Goal: Task Accomplishment & Management: Manage account settings

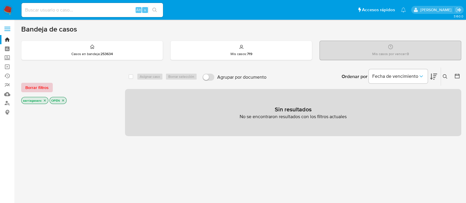
click at [40, 87] on span "Borrar filtros" at bounding box center [36, 87] width 23 height 8
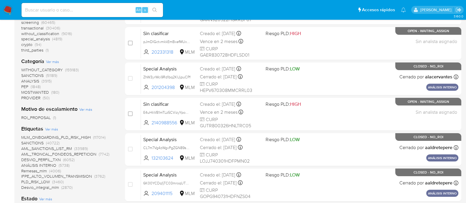
scroll to position [111, 0]
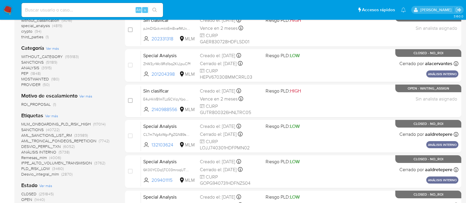
click at [38, 60] on span "SANCTIONS" at bounding box center [32, 62] width 22 height 6
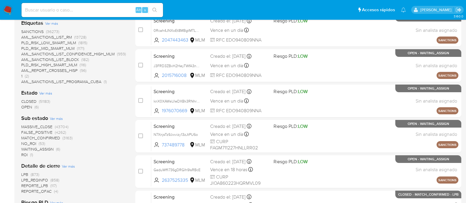
click at [25, 107] on span "OPEN" at bounding box center [26, 107] width 11 height 6
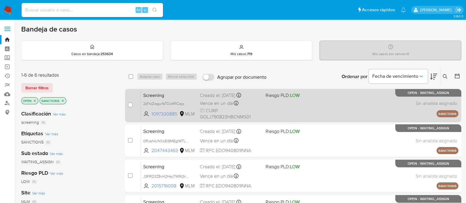
click at [335, 108] on div "Screening 2pTtzZiagurfaTDo4f1lCejp 1097330885 MLM Riesgo PLD: LOW Creado el: 18…" at bounding box center [299, 105] width 317 height 30
click at [130, 106] on input "checkbox" at bounding box center [130, 105] width 5 height 5
checkbox input "true"
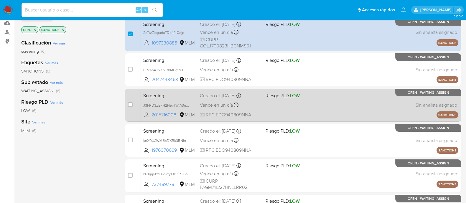
scroll to position [73, 0]
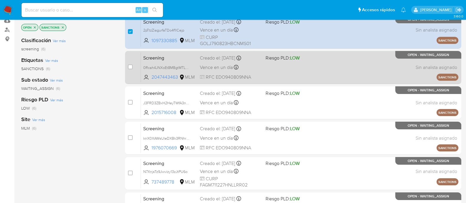
click at [287, 72] on div "Screening 0Rcah4JNXoEt8MBgtMTLKJcW 2047443463 MLM Riesgo PLD: LOW Creado el: 18…" at bounding box center [299, 67] width 317 height 30
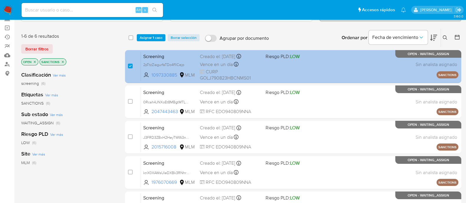
scroll to position [0, 0]
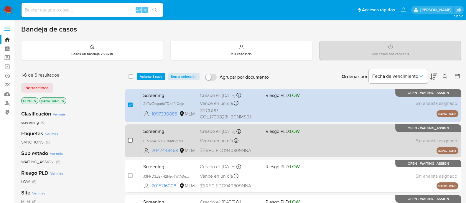
click at [132, 141] on input "checkbox" at bounding box center [130, 140] width 5 height 5
checkbox input "true"
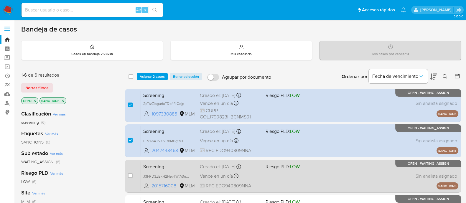
click at [284, 181] on div "Screening J3FRD3ZBxH2HeyTWfA3nqKq5 2015716008 MLM Riesgo PLD: LOW Creado el: 18…" at bounding box center [299, 176] width 317 height 30
click at [130, 175] on input "checkbox" at bounding box center [130, 175] width 5 height 5
checkbox input "true"
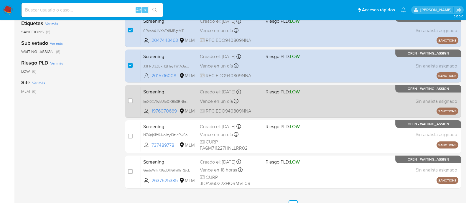
scroll to position [147, 0]
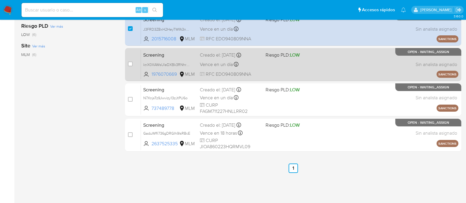
click at [287, 69] on div "Screening knX0XAWsUleDXBk3RNhrLgAk 1976070669 MLM Riesgo PLD: LOW Creado el: 18…" at bounding box center [299, 65] width 317 height 30
click at [128, 65] on input "checkbox" at bounding box center [130, 64] width 5 height 5
checkbox input "true"
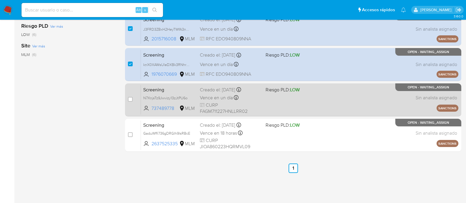
click at [250, 98] on div "Vence en un día Vence el 19/09/2025 16:32:22" at bounding box center [230, 98] width 61 height 8
click at [131, 98] on input "checkbox" at bounding box center [130, 99] width 5 height 5
checkbox input "true"
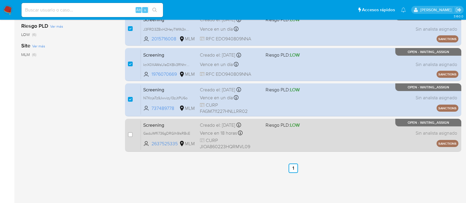
click at [273, 141] on div "Screening GaduWffi736gDRGIh9lsRBcE 2637525335 MLM Riesgo PLD: LOW Creado el: 18…" at bounding box center [299, 135] width 317 height 30
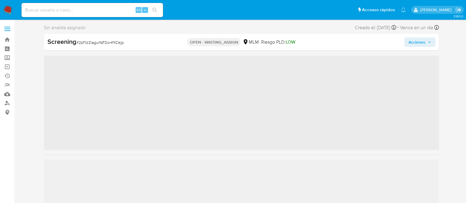
scroll to position [249, 0]
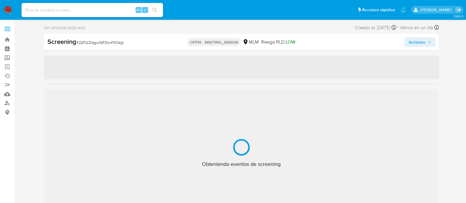
select select "10"
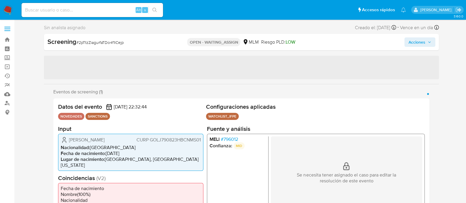
scroll to position [37, 0]
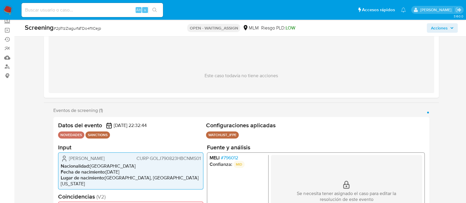
click at [352, 126] on h2 "Configuraciones aplicadas" at bounding box center [315, 125] width 219 height 7
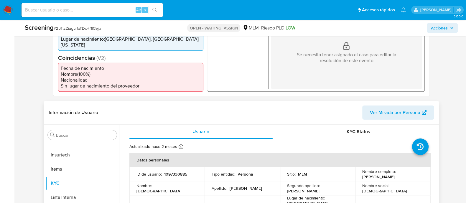
scroll to position [221, 0]
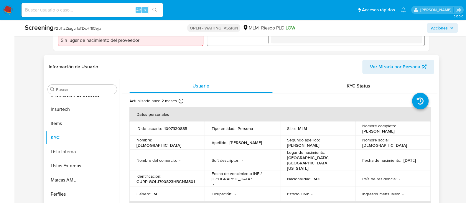
click at [180, 129] on p "1097330885" at bounding box center [175, 128] width 23 height 5
copy p "1097330885"
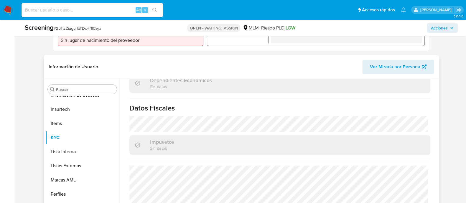
scroll to position [372, 0]
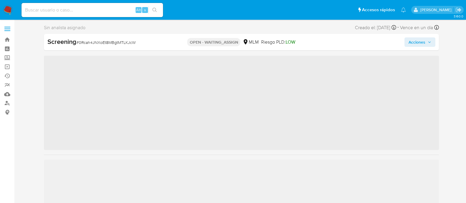
scroll to position [249, 0]
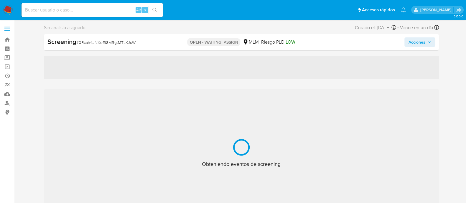
select select "10"
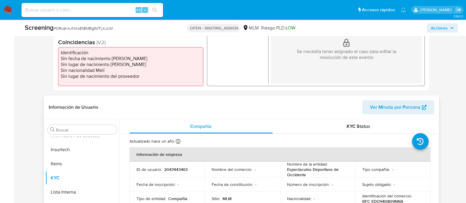
scroll to position [221, 0]
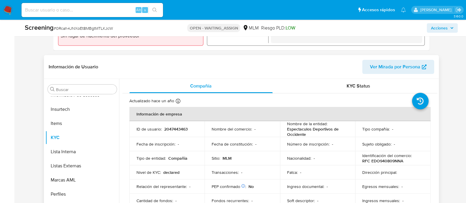
click at [175, 129] on p "2047443463" at bounding box center [176, 128] width 24 height 5
copy p "2047443463"
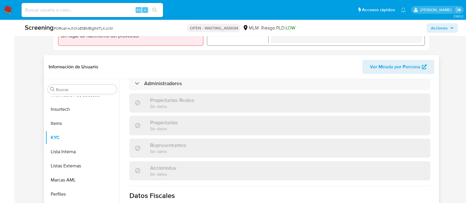
scroll to position [432, 0]
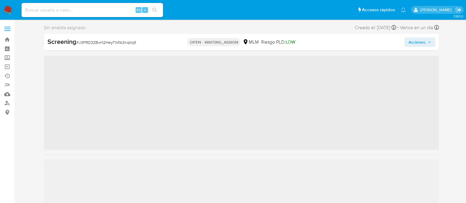
scroll to position [249, 0]
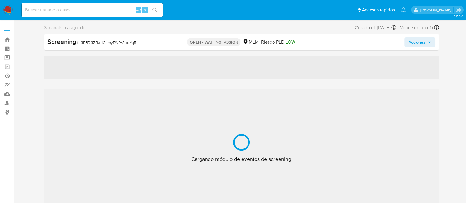
select select "10"
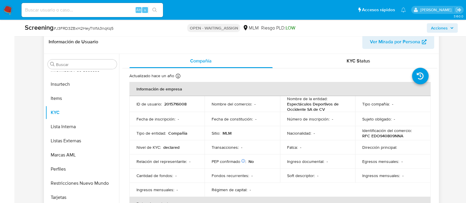
scroll to position [258, 0]
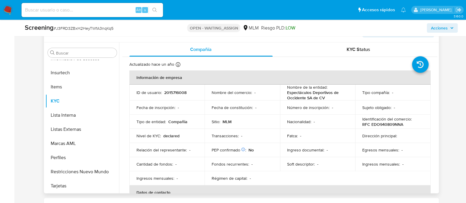
click at [178, 92] on p "2015716008" at bounding box center [175, 92] width 22 height 5
copy p "2015716008"
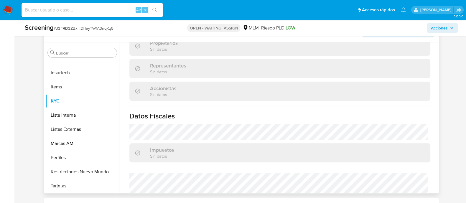
scroll to position [432, 0]
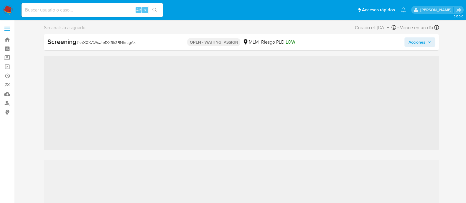
scroll to position [249, 0]
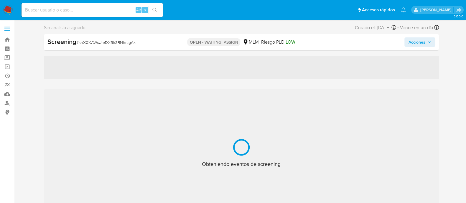
select select "10"
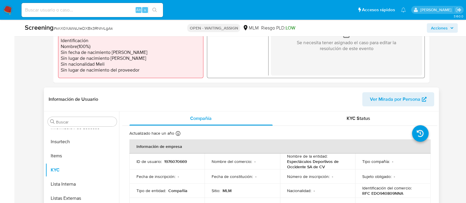
scroll to position [221, 0]
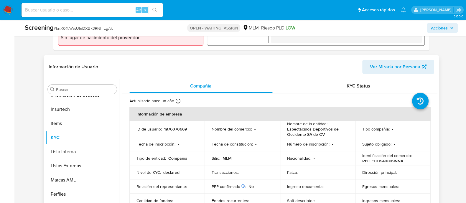
click at [173, 127] on p "1976070669" at bounding box center [175, 128] width 23 height 5
copy p "1976070669"
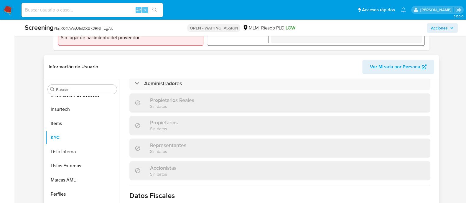
scroll to position [432, 0]
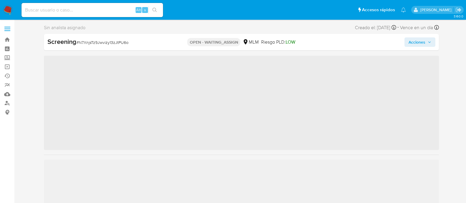
scroll to position [249, 0]
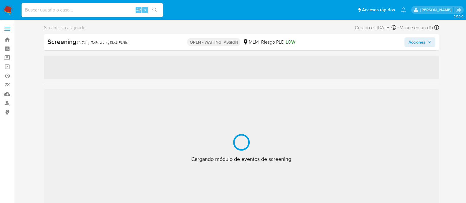
select select "10"
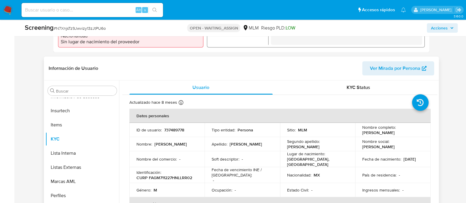
scroll to position [221, 0]
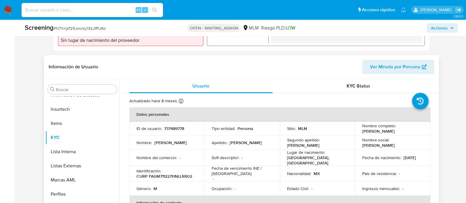
click at [177, 126] on p "737489778" at bounding box center [174, 128] width 20 height 5
copy p "737489778"
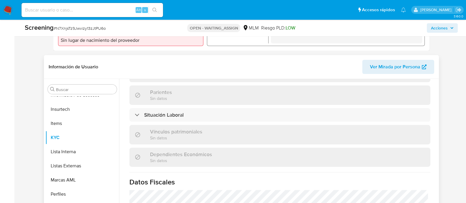
scroll to position [372, 0]
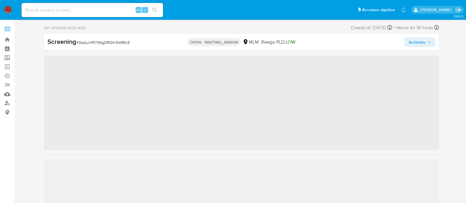
scroll to position [249, 0]
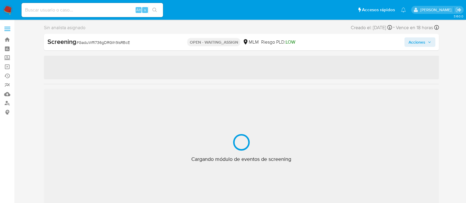
select select "10"
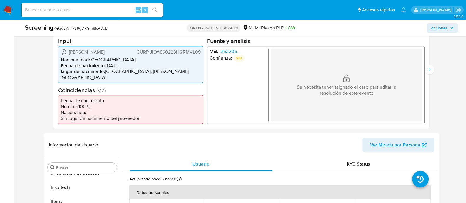
scroll to position [184, 0]
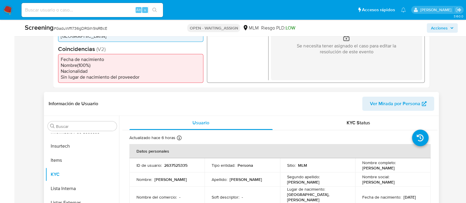
click at [256, 181] on div "Apellido : [PERSON_NAME]" at bounding box center [242, 179] width 61 height 5
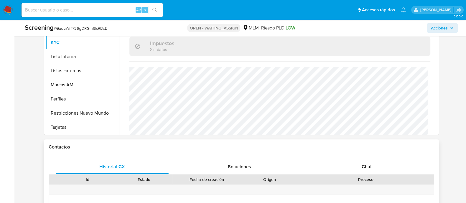
scroll to position [258, 0]
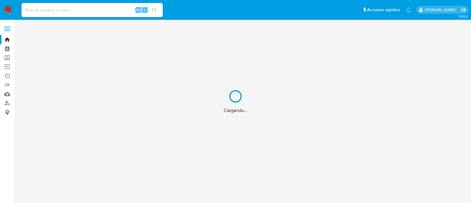
click at [86, 12] on div "Cargando..." at bounding box center [235, 101] width 471 height 203
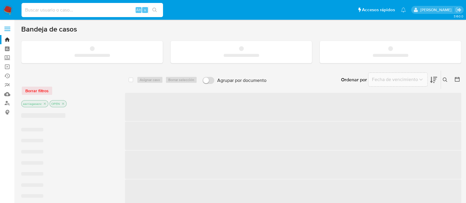
click at [81, 11] on input at bounding box center [92, 10] width 141 height 8
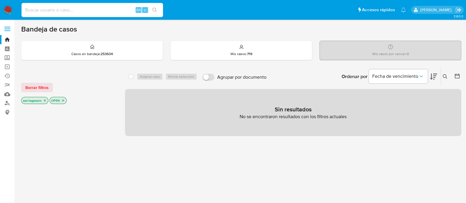
paste input "223193149"
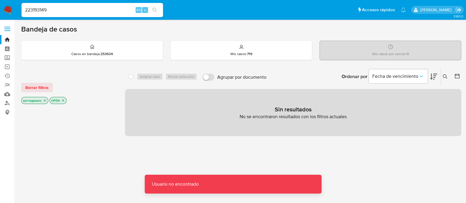
click at [81, 11] on input "223193149" at bounding box center [92, 10] width 141 height 8
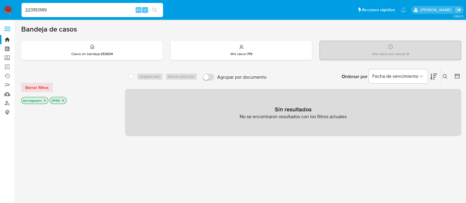
type input "223193149"
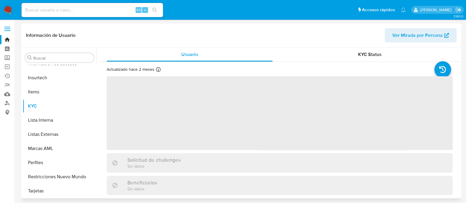
scroll to position [249, 0]
select select "10"
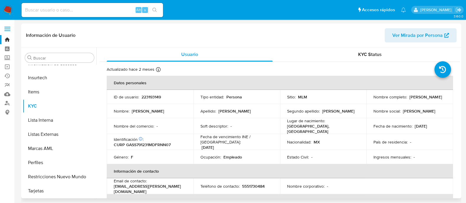
scroll to position [37, 0]
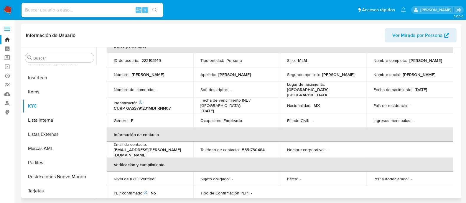
click at [154, 61] on p "223193149" at bounding box center [150, 60] width 19 height 5
copy p "223193149"
click at [154, 61] on p "223193149" at bounding box center [150, 60] width 19 height 5
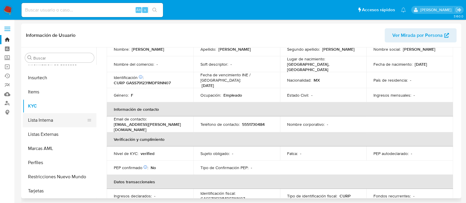
scroll to position [73, 0]
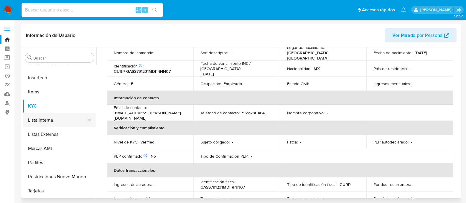
click at [37, 121] on button "Lista Interna" at bounding box center [57, 120] width 69 height 14
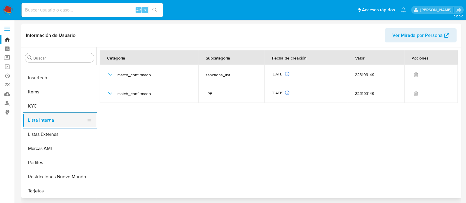
click at [36, 113] on button "Lista Interna" at bounding box center [57, 120] width 69 height 14
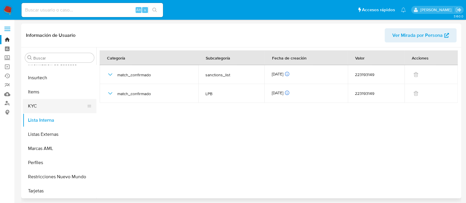
click at [36, 110] on button "KYC" at bounding box center [57, 106] width 69 height 14
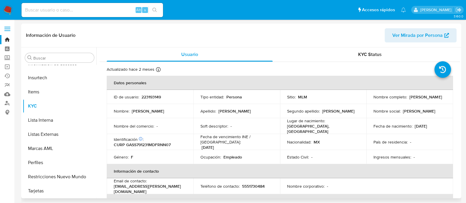
drag, startPoint x: 369, startPoint y: 98, endPoint x: 430, endPoint y: 98, distance: 61.0
click at [430, 98] on td "Nombre completo : Sandra Mayela Garcia Sanchez" at bounding box center [409, 97] width 87 height 14
copy p "[PERSON_NAME]"
click at [151, 95] on p "223193149" at bounding box center [150, 96] width 19 height 5
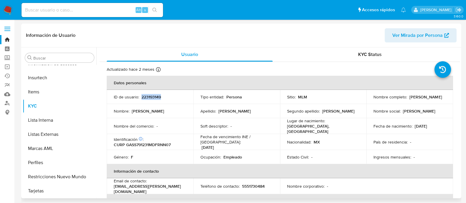
copy p "223193149"
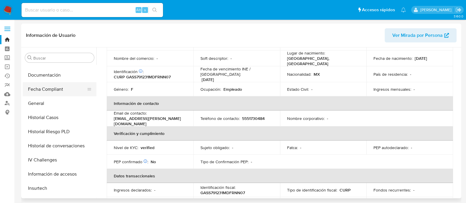
scroll to position [73, 0]
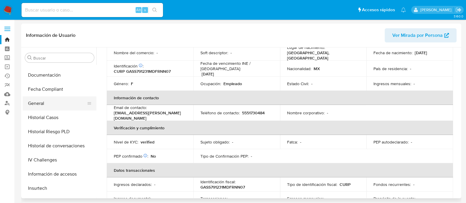
click at [50, 102] on button "General" at bounding box center [57, 103] width 69 height 14
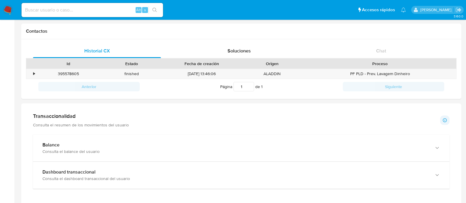
scroll to position [221, 0]
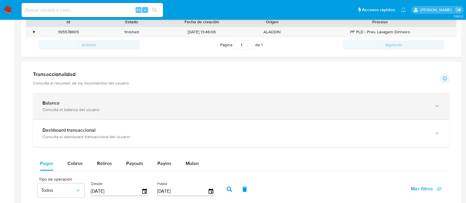
click at [57, 100] on b "Balance" at bounding box center [50, 103] width 17 height 7
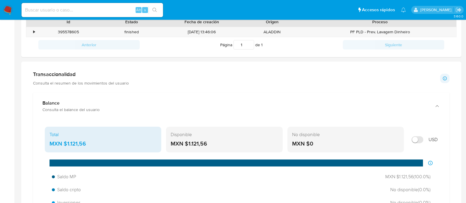
drag, startPoint x: 208, startPoint y: 141, endPoint x: 184, endPoint y: 144, distance: 23.8
click at [184, 144] on div "MXN $1.121,56" at bounding box center [224, 144] width 107 height 8
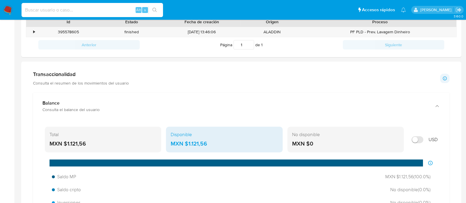
click at [83, 8] on input at bounding box center [92, 10] width 141 height 8
paste input "223193149"
type input "223193149"
click at [158, 11] on button "search-icon" at bounding box center [155, 10] width 12 height 8
click at [155, 10] on icon "search-icon" at bounding box center [154, 10] width 5 height 5
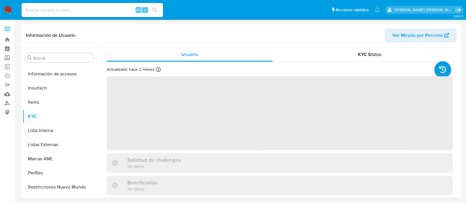
scroll to position [249, 0]
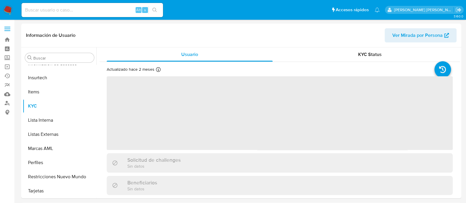
click at [98, 5] on div "Alt s" at bounding box center [92, 10] width 141 height 14
select select "10"
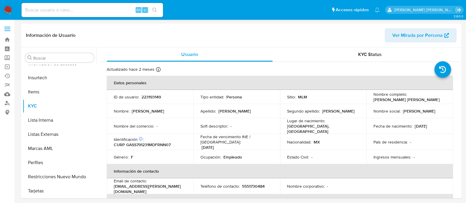
click at [98, 8] on input at bounding box center [92, 10] width 141 height 8
paste input "223193149"
type input "223193149"
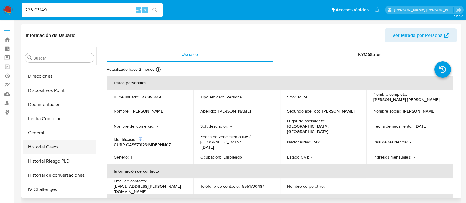
scroll to position [102, 0]
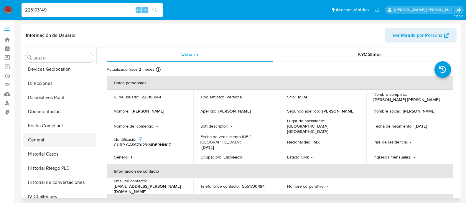
click at [44, 138] on button "General" at bounding box center [57, 140] width 69 height 14
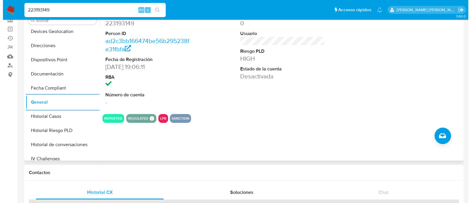
scroll to position [111, 0]
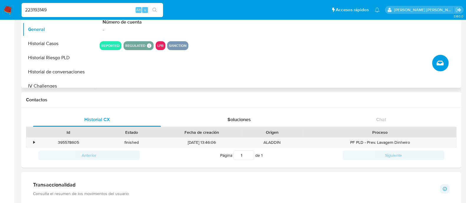
click at [438, 61] on icon "Crear caso manual" at bounding box center [439, 63] width 7 height 5
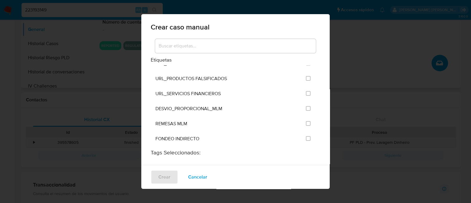
scroll to position [1221, 0]
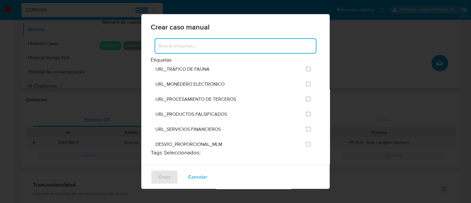
click at [193, 45] on input at bounding box center [235, 46] width 161 height 8
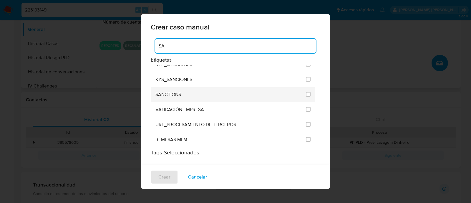
type input "SA"
click at [183, 92] on div "SANCTIONS" at bounding box center [229, 94] width 147 height 15
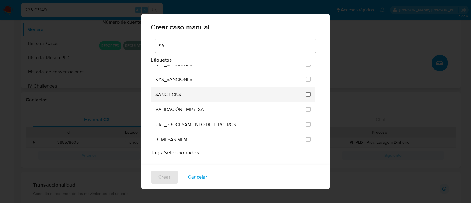
click at [306, 93] on input "2615" at bounding box center [308, 94] width 5 height 5
checkbox input "true"
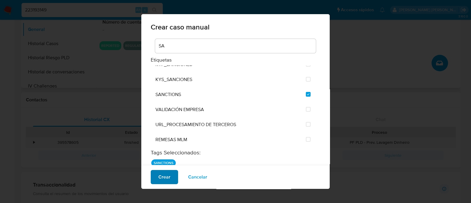
click at [162, 179] on span "Crear" at bounding box center [165, 177] width 12 height 13
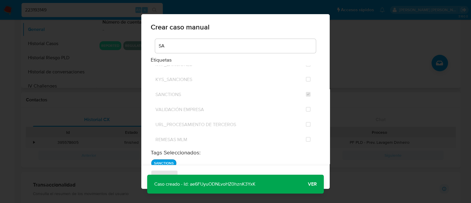
click at [309, 184] on span "Ver" at bounding box center [312, 184] width 9 height 0
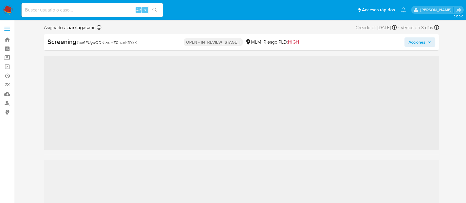
scroll to position [249, 0]
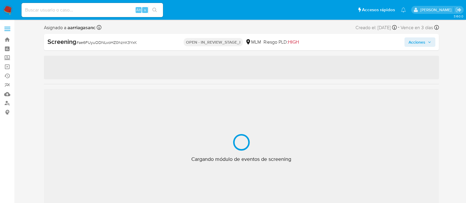
select select "10"
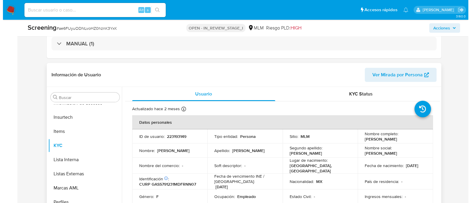
scroll to position [147, 0]
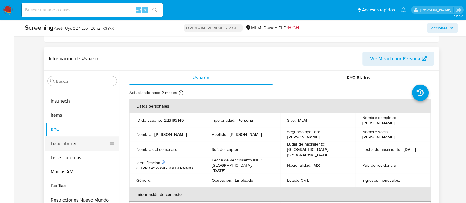
click at [74, 141] on button "Lista Interna" at bounding box center [79, 143] width 69 height 14
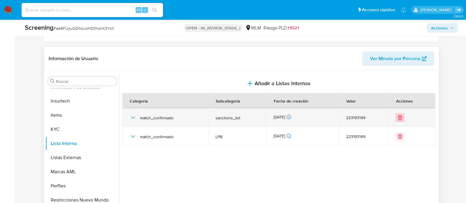
click at [397, 115] on icon "Eliminar" at bounding box center [400, 118] width 6 height 6
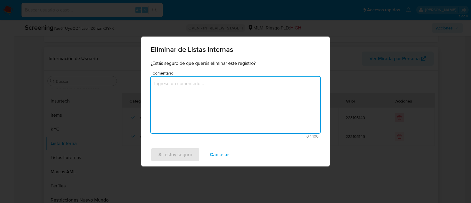
click at [158, 84] on textarea "Comentario" at bounding box center [236, 105] width 170 height 57
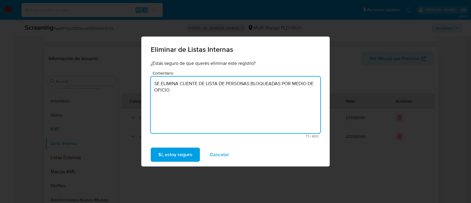
paste textarea "214-4/45537400/2025"
drag, startPoint x: 223, startPoint y: 96, endPoint x: 156, endPoint y: 84, distance: 68.6
click at [156, 84] on textarea "SE ELIMINA CLIENTE DE LISTA DE PERSONAS BLOQUEADAS POR MEDIO DE OFICIO 214-4/45…" at bounding box center [236, 105] width 170 height 57
click at [218, 89] on textarea "SE ELIMINA CLIENTE DE LISTA DE PERSONAS BLOQUEADAS POR MEDIO DE OFICIO 214-4/45…" at bounding box center [236, 105] width 170 height 57
click at [196, 84] on textarea "SE ELIMINA CLIENTE DE LISTA DE PERSONAS BLOQUEADAS POR MEDIO DE OFICIO 214-4/45…" at bounding box center [236, 105] width 170 height 57
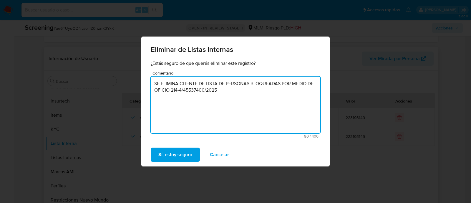
click at [200, 85] on textarea "SE ELIMINA CLIENTE DE LISTA DE PERSONAS BLOQUEADAS POR MEDIO DE OFICIO 214-4/45…" at bounding box center [236, 105] width 170 height 57
click at [285, 84] on textarea "SE ELIMINA CLIENTE SANDRA MAYELA GARCIA SANCHEZ, DE LISTA DE PERSONAS BLOQUEADA…" at bounding box center [236, 105] width 170 height 57
click at [309, 91] on textarea "SE ELIMINA CLIENTE SANDRA MAYELA GARCIA SANCHEZ, DE LA LISTA DE PERSONAS BLOQUE…" at bounding box center [236, 105] width 170 height 57
click at [289, 99] on textarea "SE ELIMINA CLIENTE [PERSON_NAME], DE LA LISTA DE PERSONAS BLOQUEADAS POR MEDIO …" at bounding box center [236, 105] width 170 height 57
drag, startPoint x: 312, startPoint y: 90, endPoint x: 158, endPoint y: 73, distance: 155.4
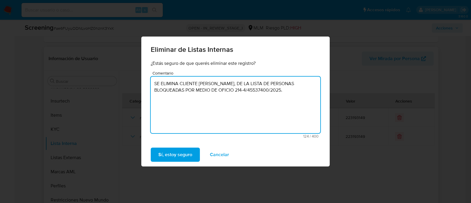
click at [158, 73] on div "Comentario SE ELIMINA CLIENTE SANDRA MAYELA GARCIA SANCHEZ, DE LA LISTA DE PERS…" at bounding box center [236, 104] width 170 height 67
click at [156, 81] on textarea "SE ELIMINA CLIENTE [PERSON_NAME], DE LA LISTA DE PERSONAS BLOQUEADAS POR MEDIO …" at bounding box center [236, 105] width 170 height 57
drag, startPoint x: 154, startPoint y: 82, endPoint x: 326, endPoint y: 118, distance: 175.3
click at [326, 118] on div "¿Estás seguro de que querés eliminar este registro? Comentario SE ELIMINA CLIEN…" at bounding box center [235, 101] width 189 height 83
type textarea "SE ELIMINA CLIENTE [PERSON_NAME], DE LA LISTA DE PERSONAS BLOQUEADAS POR MEDIO …"
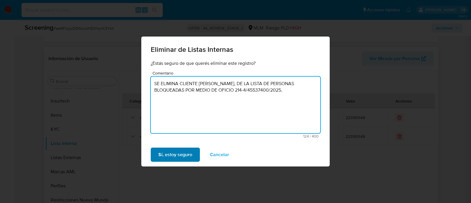
click at [179, 155] on span "Sí, estoy seguro" at bounding box center [176, 154] width 34 height 13
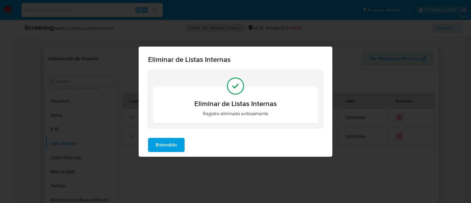
click at [163, 144] on span "Entendido" at bounding box center [166, 144] width 21 height 13
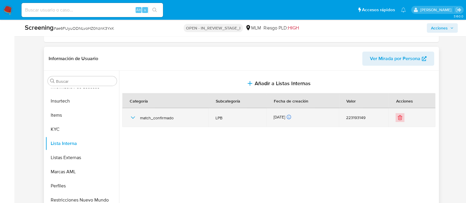
click at [400, 117] on icon "Eliminar" at bounding box center [400, 118] width 6 height 6
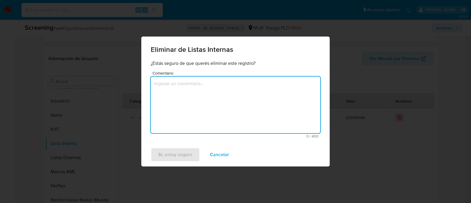
click at [232, 102] on textarea "Comentario" at bounding box center [236, 105] width 170 height 57
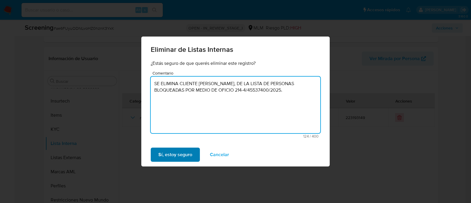
type textarea "SE ELIMINA CLIENTE [PERSON_NAME], DE LA LISTA DE PERSONAS BLOQUEADAS POR MEDIO …"
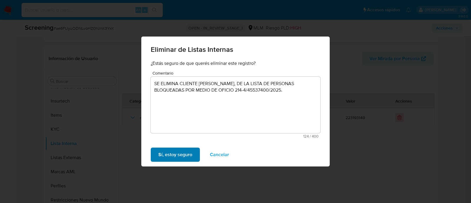
click at [189, 156] on span "Sí, estoy seguro" at bounding box center [176, 154] width 34 height 13
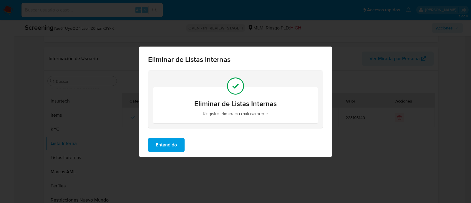
click at [163, 142] on span "Entendido" at bounding box center [166, 144] width 21 height 13
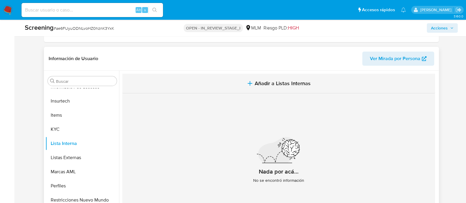
click at [252, 87] on button "Añadir a Listas Internas" at bounding box center [278, 84] width 313 height 20
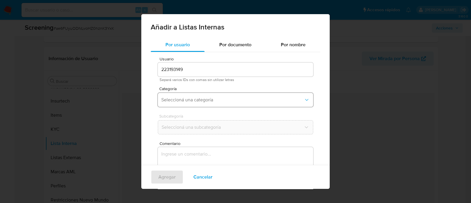
click at [190, 103] on button "Seleccioná una categoría" at bounding box center [236, 100] width 156 height 14
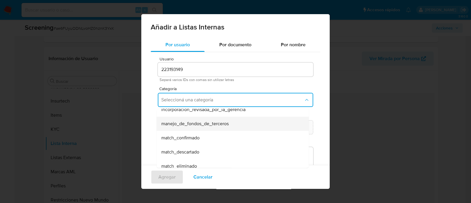
scroll to position [37, 0]
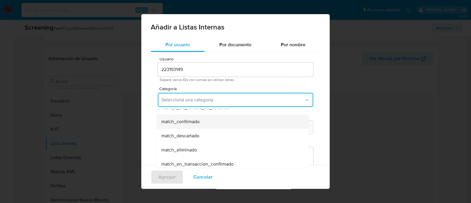
click at [186, 123] on span "match_confirmado" at bounding box center [180, 122] width 38 height 6
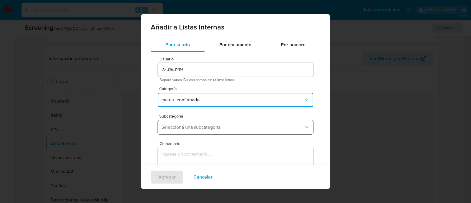
click at [186, 124] on span "Seleccioná una subcategoría" at bounding box center [232, 127] width 143 height 6
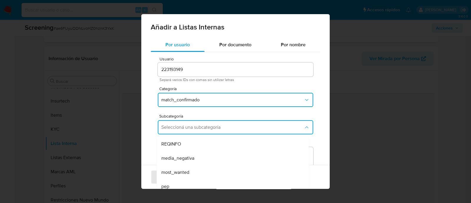
scroll to position [3, 0]
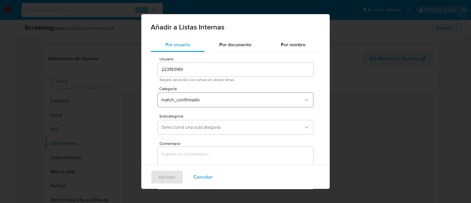
click at [183, 102] on span "match_confirmado" at bounding box center [232, 100] width 143 height 6
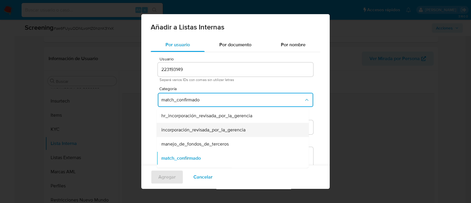
scroll to position [37, 0]
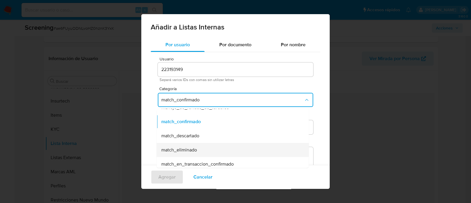
click at [189, 147] on span "match_eliminado" at bounding box center [179, 150] width 36 height 6
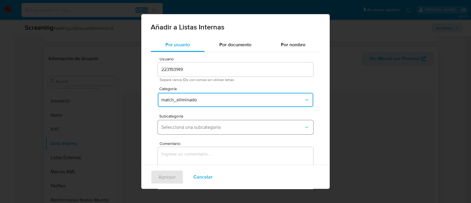
click at [192, 130] on span "Seleccioná una subcategoría" at bounding box center [232, 127] width 143 height 6
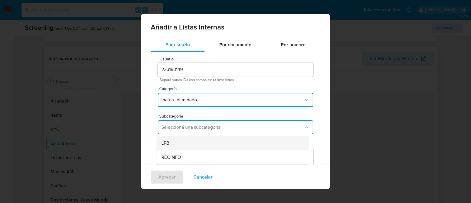
click at [181, 148] on div "LPB" at bounding box center [230, 143] width 139 height 14
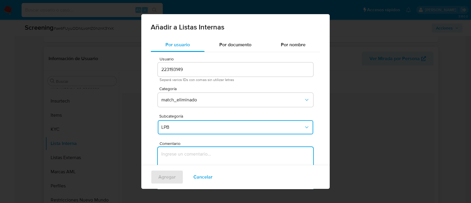
click at [179, 155] on textarea "Comentario" at bounding box center [236, 175] width 156 height 57
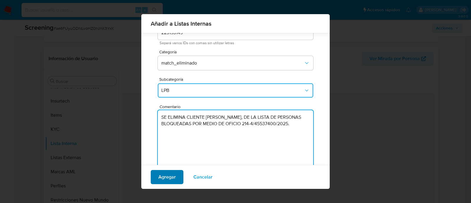
type textarea "SE ELIMINA CLIENTE [PERSON_NAME], DE LA LISTA DE PERSONAS BLOQUEADAS POR MEDIO …"
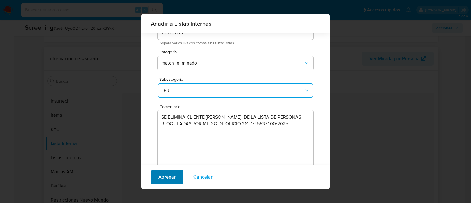
click at [174, 174] on span "Agregar" at bounding box center [167, 177] width 17 height 13
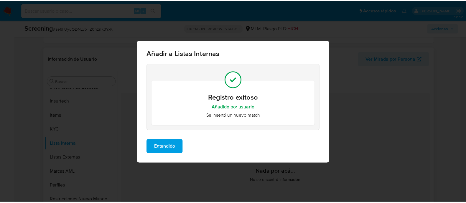
scroll to position [0, 0]
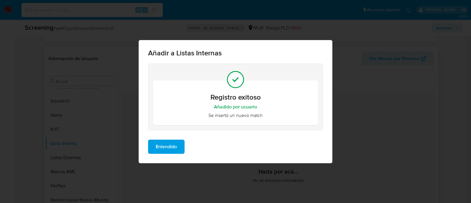
click at [178, 142] on button "Entendido" at bounding box center [166, 147] width 37 height 14
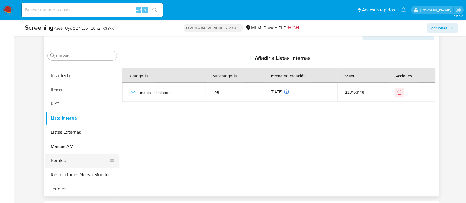
scroll to position [184, 0]
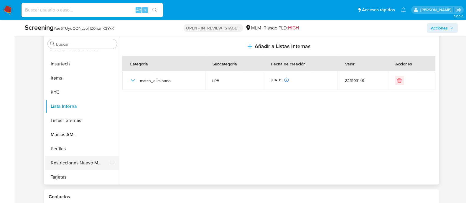
click at [71, 162] on button "Restricciones Nuevo Mundo" at bounding box center [79, 163] width 69 height 14
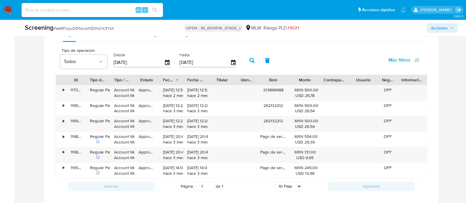
scroll to position [756, 0]
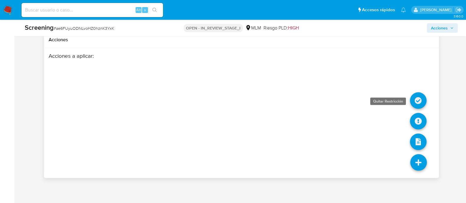
click at [418, 100] on icon at bounding box center [418, 100] width 17 height 17
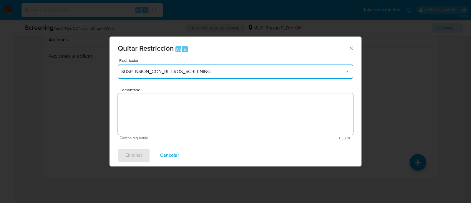
click at [220, 71] on span "SUSPENSION_CON_RETIROS_SCREENING" at bounding box center [232, 72] width 223 height 6
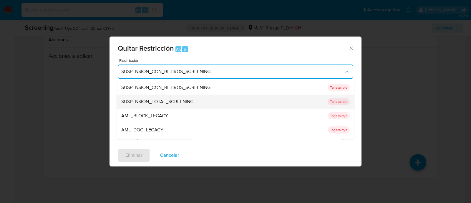
click at [181, 100] on span "SUSPENSION_TOTAL_SCREENING" at bounding box center [157, 102] width 72 height 6
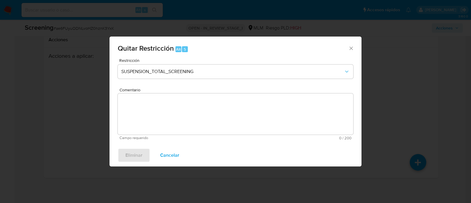
click at [179, 100] on form "Restricción SUSPENSION_TOTAL_SCREENING Comentario Campo requerido 0 / 200 200 c…" at bounding box center [236, 99] width 236 height 82
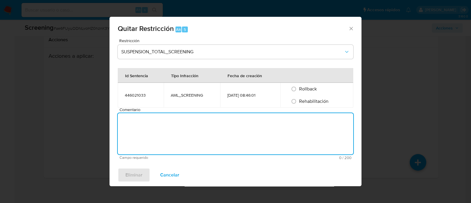
paste textarea "SE ELIMINA CLIENTE [PERSON_NAME], DE LA LISTA DE PERSONAS BLOQUEADAS POR MEDIO …"
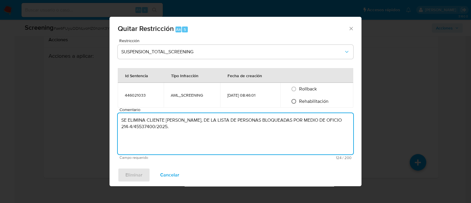
type textarea "SE ELIMINA CLIENTE [PERSON_NAME], DE LA LISTA DE PERSONAS BLOQUEADAS POR MEDIO …"
click at [296, 101] on input "Rehabilitación" at bounding box center [293, 101] width 9 height 9
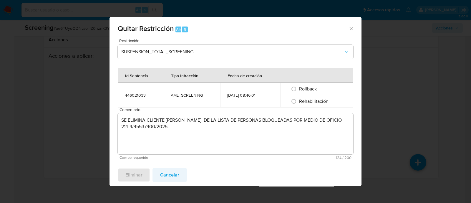
radio input "true"
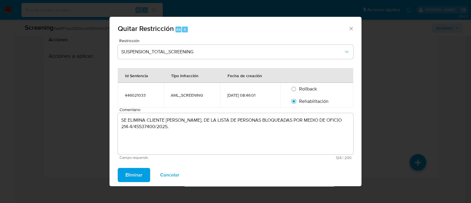
click at [136, 174] on span "Eliminar" at bounding box center [134, 175] width 17 height 13
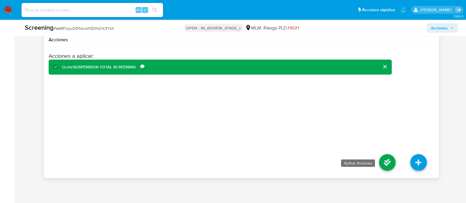
click at [386, 156] on icon at bounding box center [387, 162] width 17 height 17
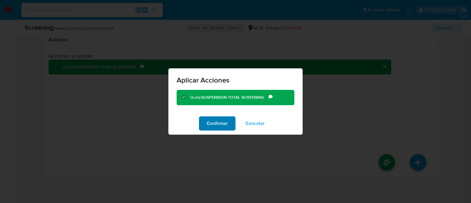
click at [214, 124] on span "Confirmar" at bounding box center [217, 123] width 21 height 13
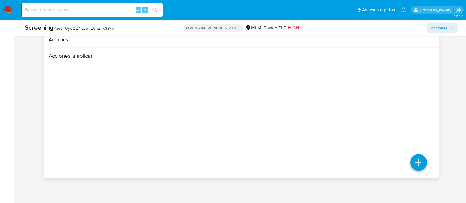
scroll to position [608, 0]
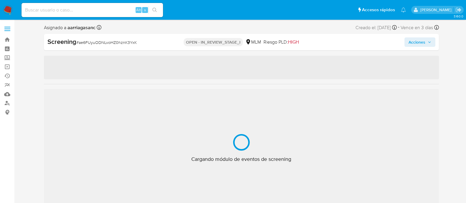
scroll to position [249, 0]
select select "10"
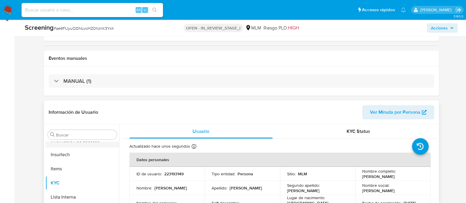
scroll to position [147, 0]
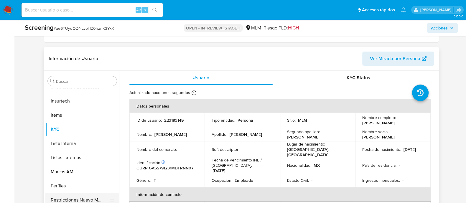
click at [86, 195] on button "Restricciones Nuevo Mundo" at bounding box center [79, 200] width 69 height 14
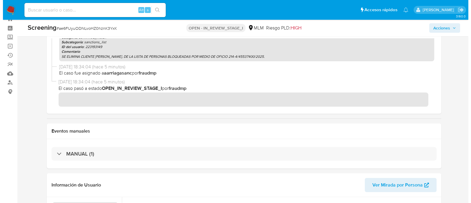
scroll to position [19, 0]
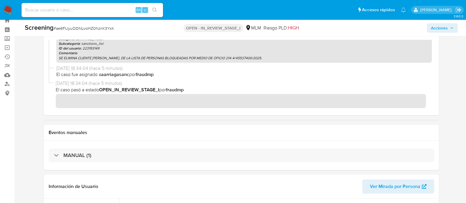
click at [441, 26] on span "Acciones" at bounding box center [439, 27] width 17 height 9
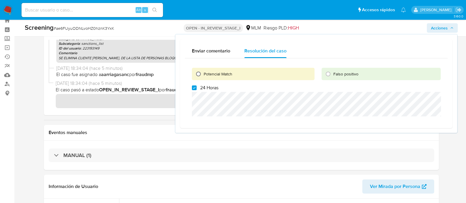
click at [200, 73] on input "Potencial Match" at bounding box center [198, 73] width 9 height 9
radio input "true"
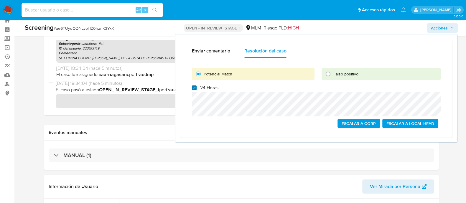
click at [194, 90] on input "24 Horas" at bounding box center [194, 87] width 5 height 5
checkbox input "false"
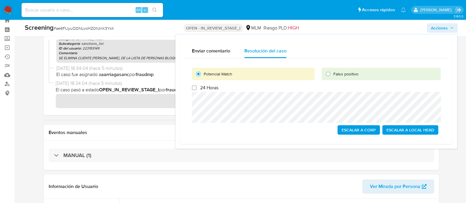
click at [309, 128] on div "Escalar a Corp Escalar a Local Head" at bounding box center [316, 129] width 249 height 9
click at [387, 131] on span "Escalar a Local Head" at bounding box center [410, 130] width 48 height 8
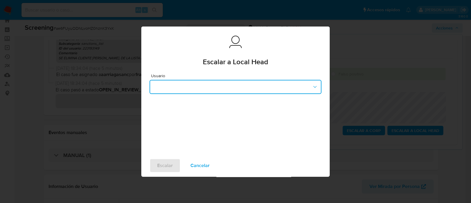
click at [277, 86] on button "button" at bounding box center [236, 87] width 172 height 14
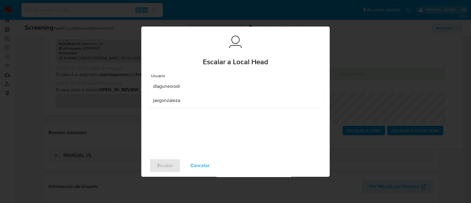
drag, startPoint x: 183, startPoint y: 89, endPoint x: 175, endPoint y: 120, distance: 32.4
click at [182, 89] on div "dlagunesrodr" at bounding box center [233, 86] width 161 height 14
click at [169, 166] on span "Escalar" at bounding box center [165, 165] width 16 height 13
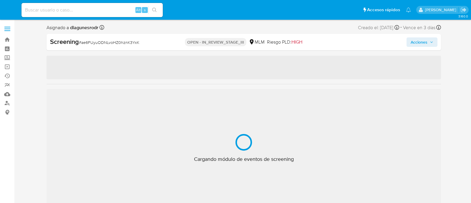
select select "10"
